Goal: Communication & Community: Participate in discussion

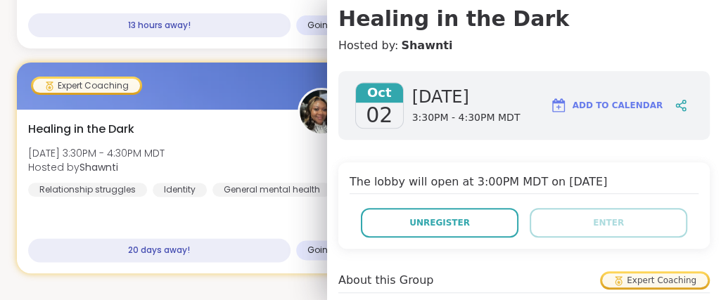
scroll to position [177, 0]
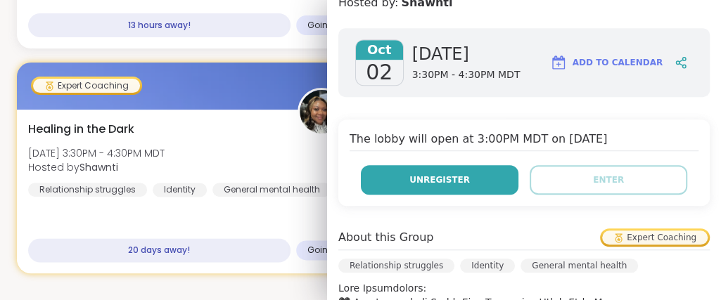
click at [400, 181] on button "Unregister" at bounding box center [439, 180] width 157 height 30
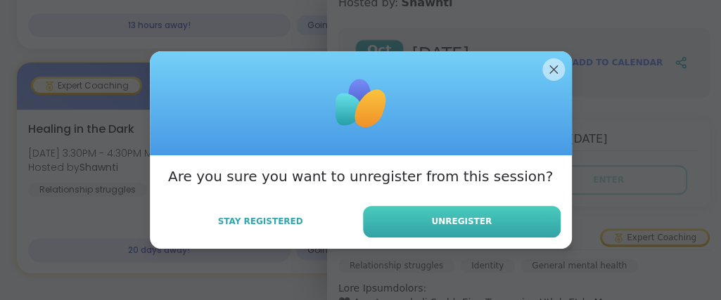
click at [435, 225] on button "Unregister" at bounding box center [462, 222] width 198 height 32
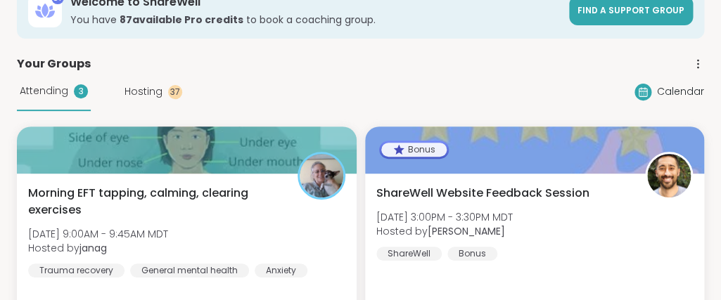
scroll to position [76, 0]
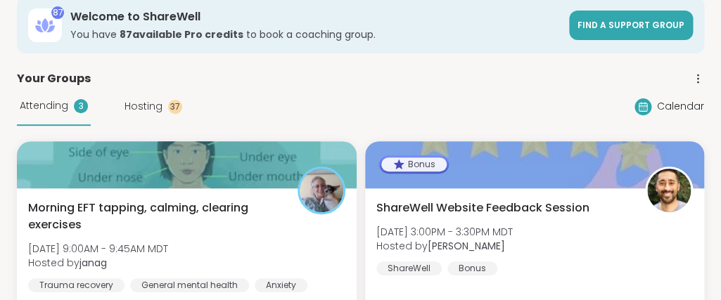
click at [134, 108] on span "Hosting" at bounding box center [143, 106] width 38 height 15
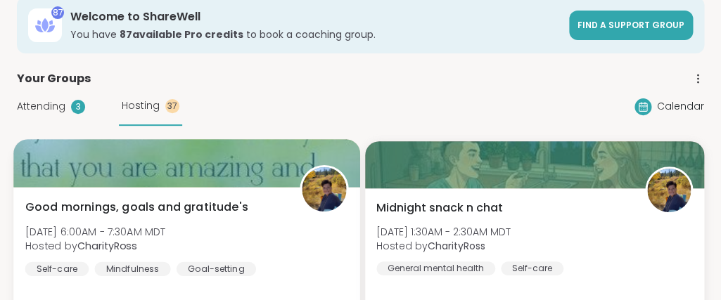
click at [186, 179] on div at bounding box center [186, 163] width 346 height 48
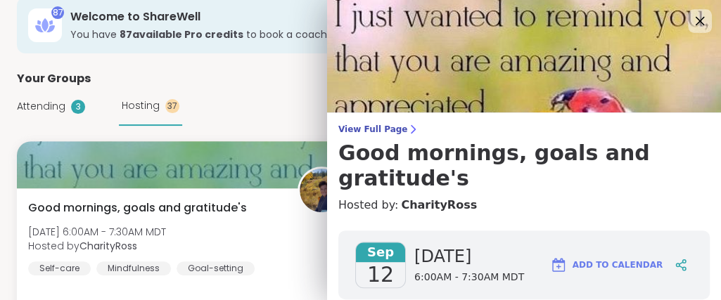
click at [700, 17] on icon at bounding box center [699, 21] width 18 height 18
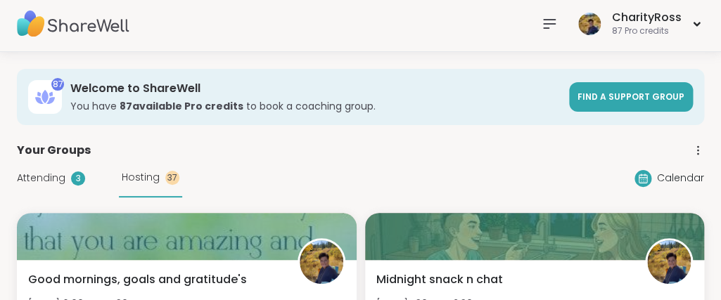
scroll to position [0, 0]
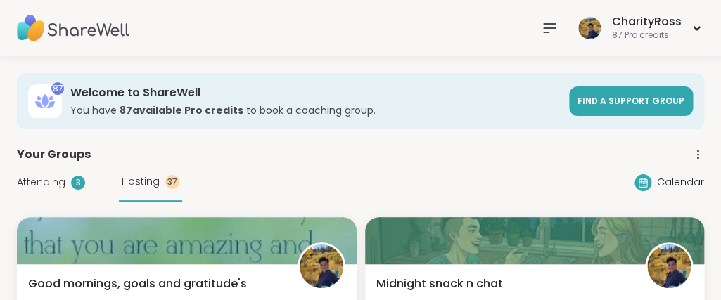
click at [548, 28] on icon at bounding box center [548, 28] width 11 height 8
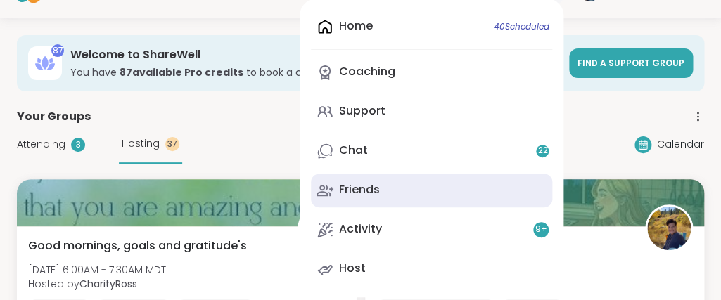
scroll to position [76, 0]
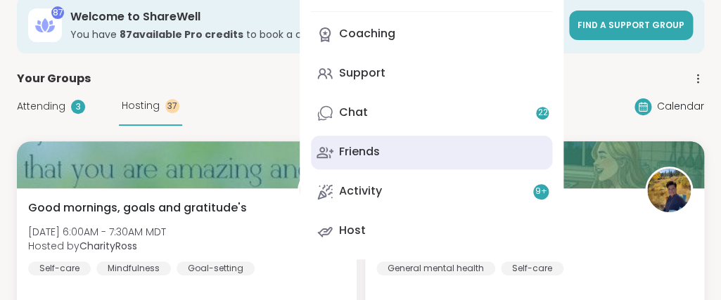
click at [480, 238] on link "Host" at bounding box center [431, 231] width 241 height 34
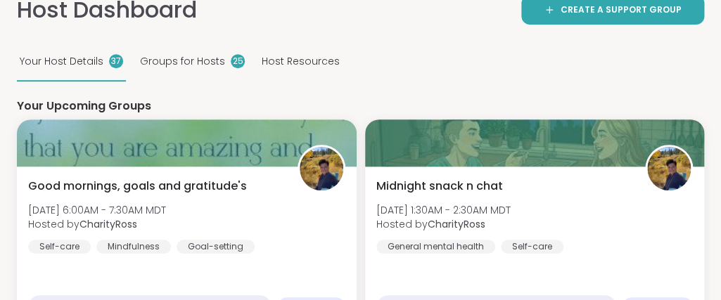
scroll to position [228, 0]
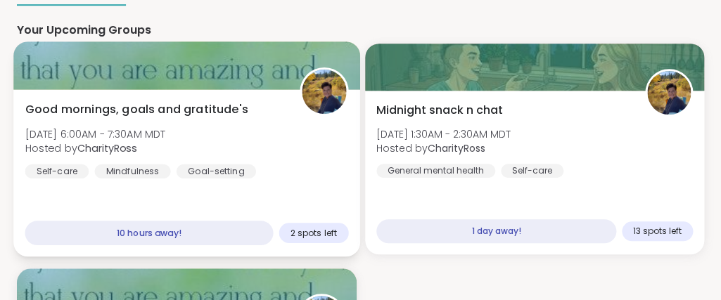
click at [313, 169] on div "Good mornings, goals and gratitude's [DATE] 6:00AM - 7:30AM MDT Hosted by Chari…" at bounding box center [186, 139] width 323 height 77
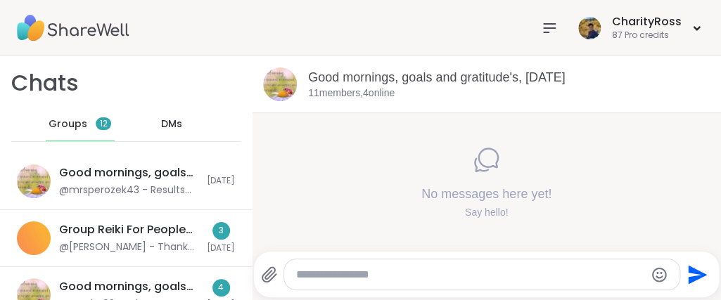
click at [313, 271] on textarea "Type your message" at bounding box center [469, 275] width 349 height 14
type textarea "*****"
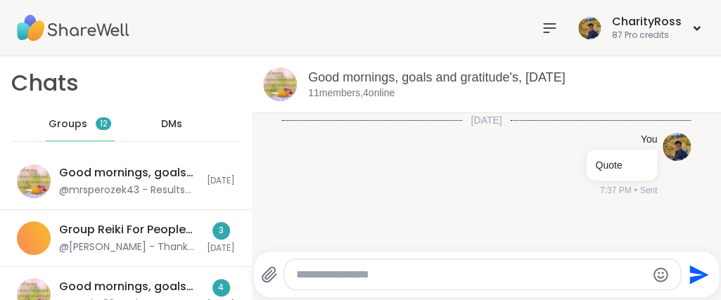
click at [307, 270] on textarea "Type your message" at bounding box center [470, 275] width 349 height 14
click at [700, 273] on icon "Send" at bounding box center [698, 274] width 19 height 19
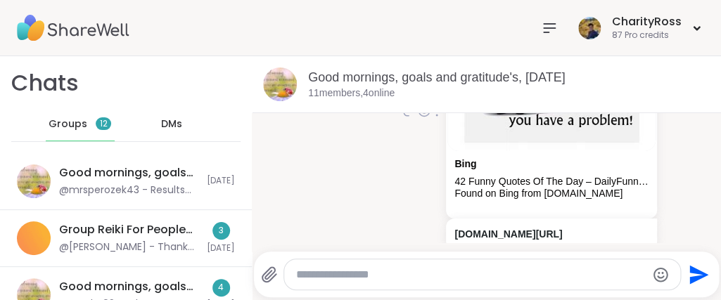
scroll to position [276, 0]
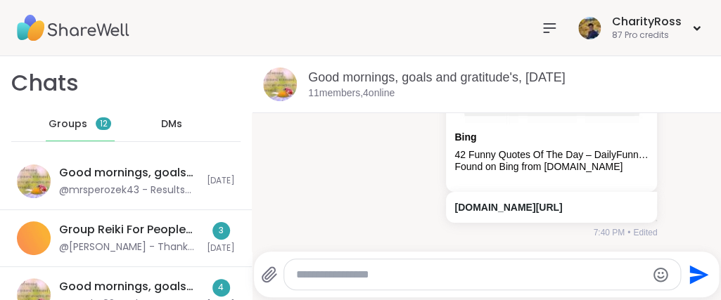
click at [307, 271] on textarea "Type your message" at bounding box center [470, 275] width 349 height 14
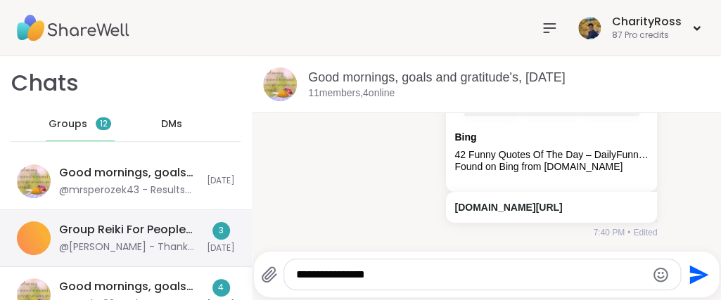
type textarea "**********"
click at [185, 233] on div "Group Reiki For People Pleasers Who Are Exhausted, Sep 11" at bounding box center [128, 229] width 139 height 15
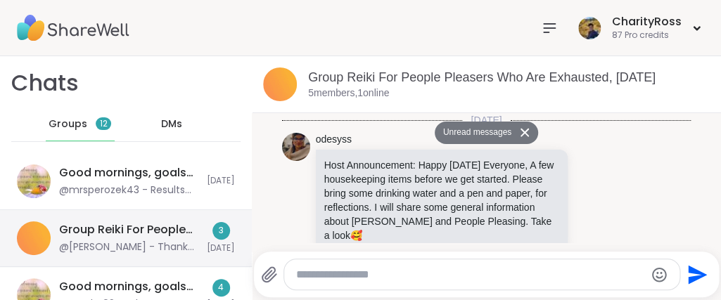
scroll to position [5037, 0]
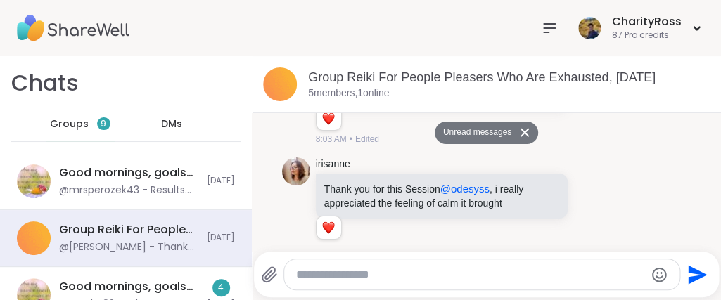
click at [496, 141] on button "Unread messages" at bounding box center [475, 133] width 81 height 22
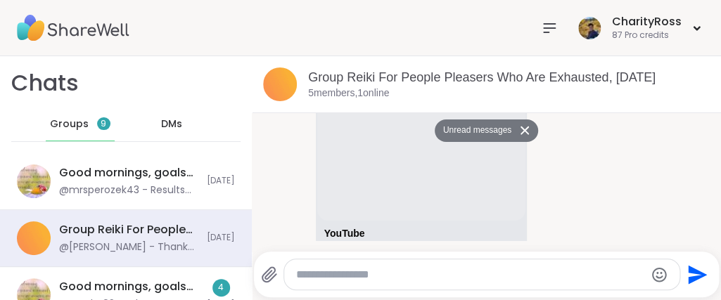
scroll to position [3025, 0]
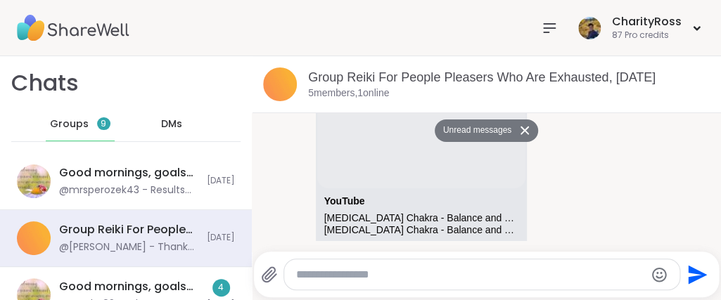
click at [546, 25] on icon at bounding box center [549, 28] width 17 height 17
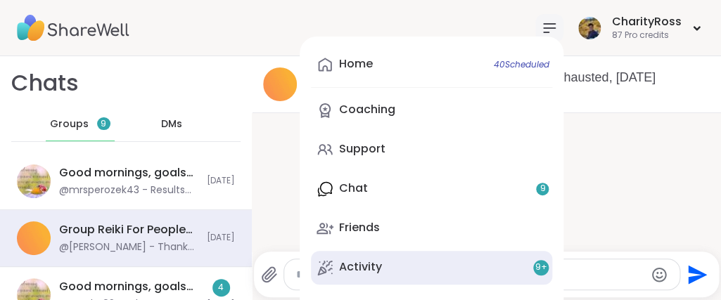
scroll to position [34, 0]
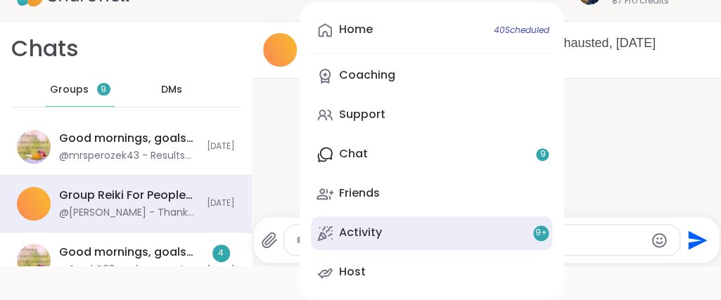
click at [458, 276] on link "Host" at bounding box center [431, 273] width 241 height 34
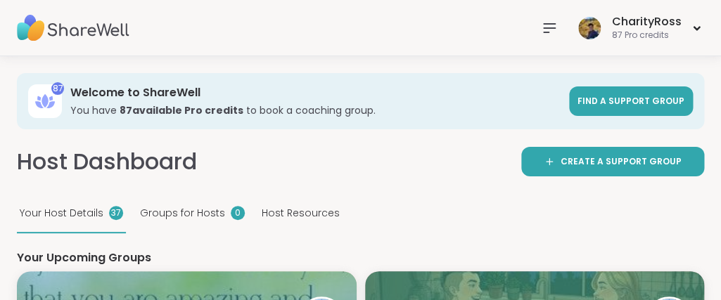
click at [297, 233] on div "Host Resources" at bounding box center [301, 214] width 84 height 39
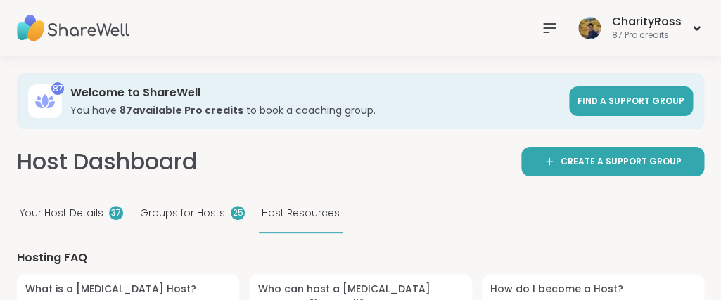
click at [50, 226] on div "Your Host Details 37" at bounding box center [71, 214] width 109 height 39
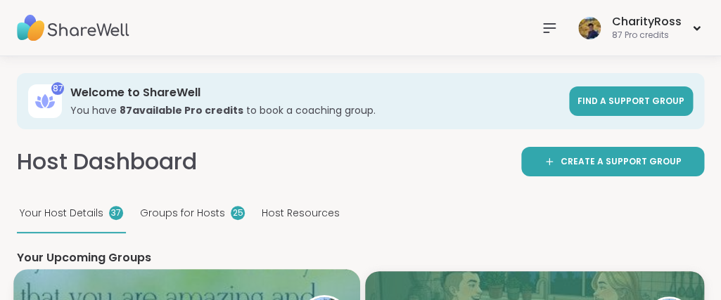
click at [79, 289] on div at bounding box center [186, 293] width 346 height 48
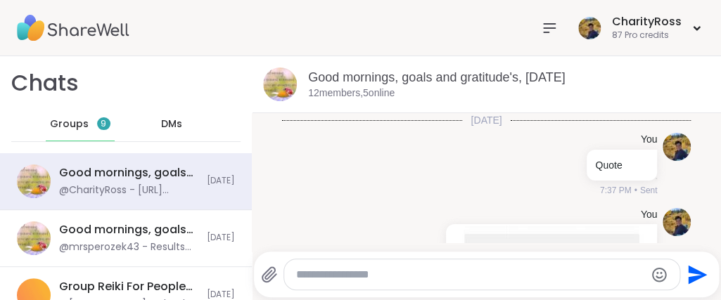
scroll to position [276, 0]
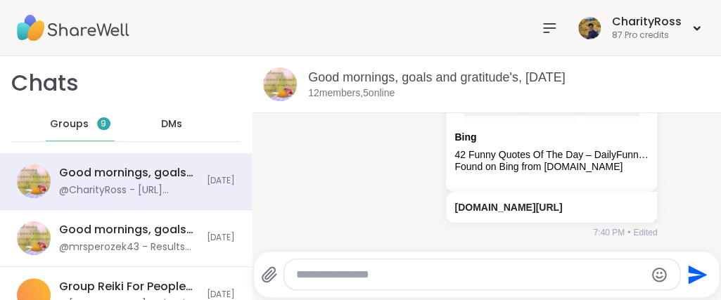
click at [303, 277] on textarea "Type your message" at bounding box center [469, 275] width 349 height 14
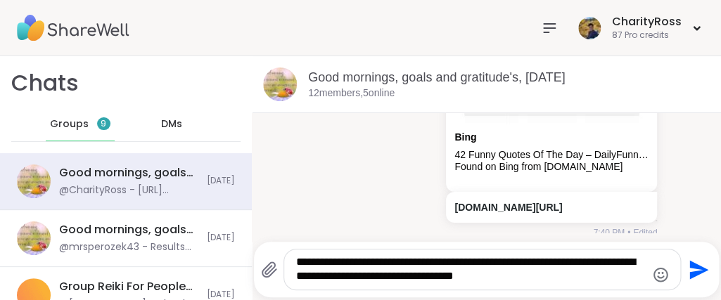
click at [406, 278] on textarea "**********" at bounding box center [470, 269] width 349 height 29
type textarea "**********"
click at [700, 270] on icon "Send" at bounding box center [698, 269] width 19 height 19
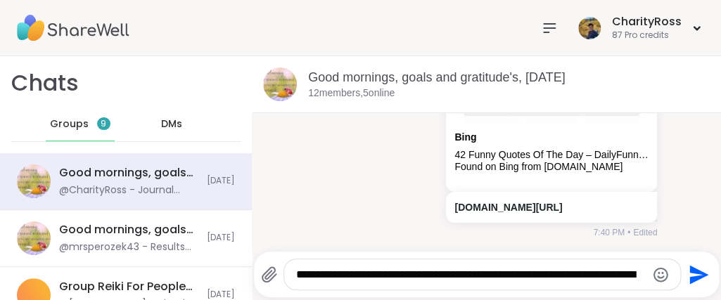
scroll to position [380, 0]
